Goal: Find contact information: Find contact information

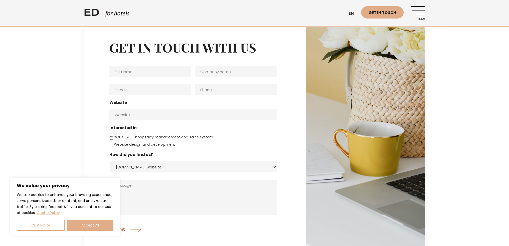
click at [97, 11] on link "ED HOTELS" at bounding box center [106, 14] width 45 height 13
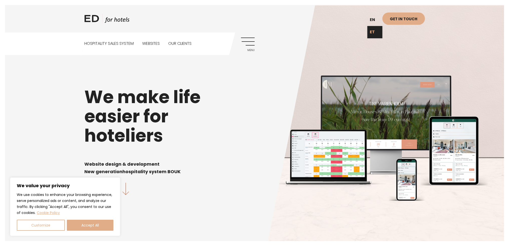
click at [374, 31] on link "ET" at bounding box center [374, 32] width 15 height 12
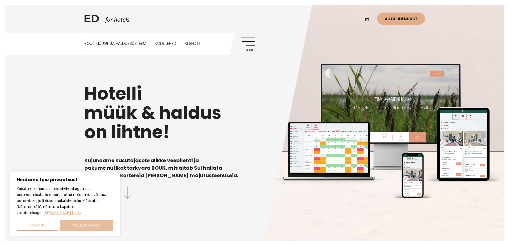
click at [83, 228] on button "Nõustun kõigiga" at bounding box center [87, 225] width 54 height 11
checkbox input "true"
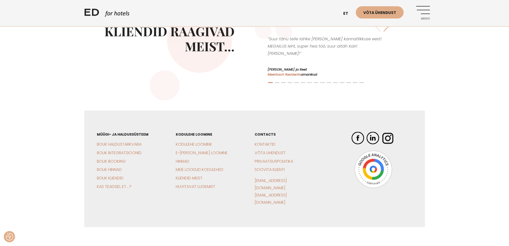
scroll to position [1177, 0]
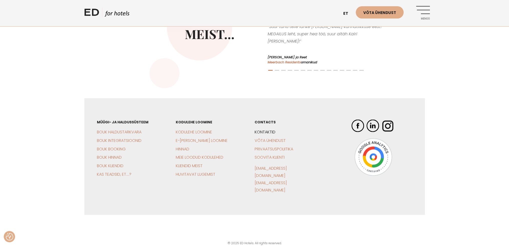
click at [270, 135] on link "Kontaktid" at bounding box center [265, 132] width 21 height 6
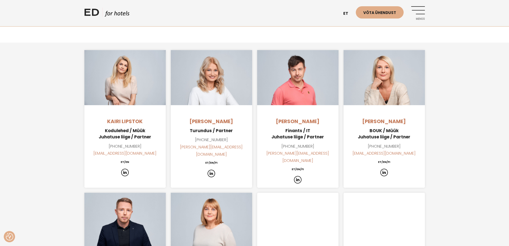
scroll to position [351, 0]
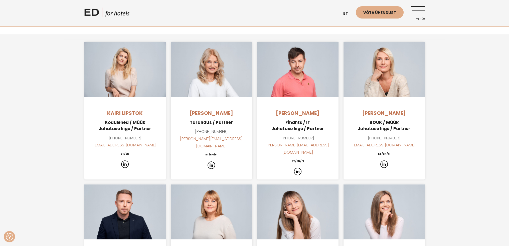
drag, startPoint x: 282, startPoint y: 180, endPoint x: 465, endPoint y: 151, distance: 185.4
click at [465, 151] on div "Kairi Lipstok Kodulehed / Müük Juhatuse liige / Partner +372 503 8099 kairi@edh…" at bounding box center [254, 233] width 509 height 389
